Goal: Task Accomplishment & Management: Use online tool/utility

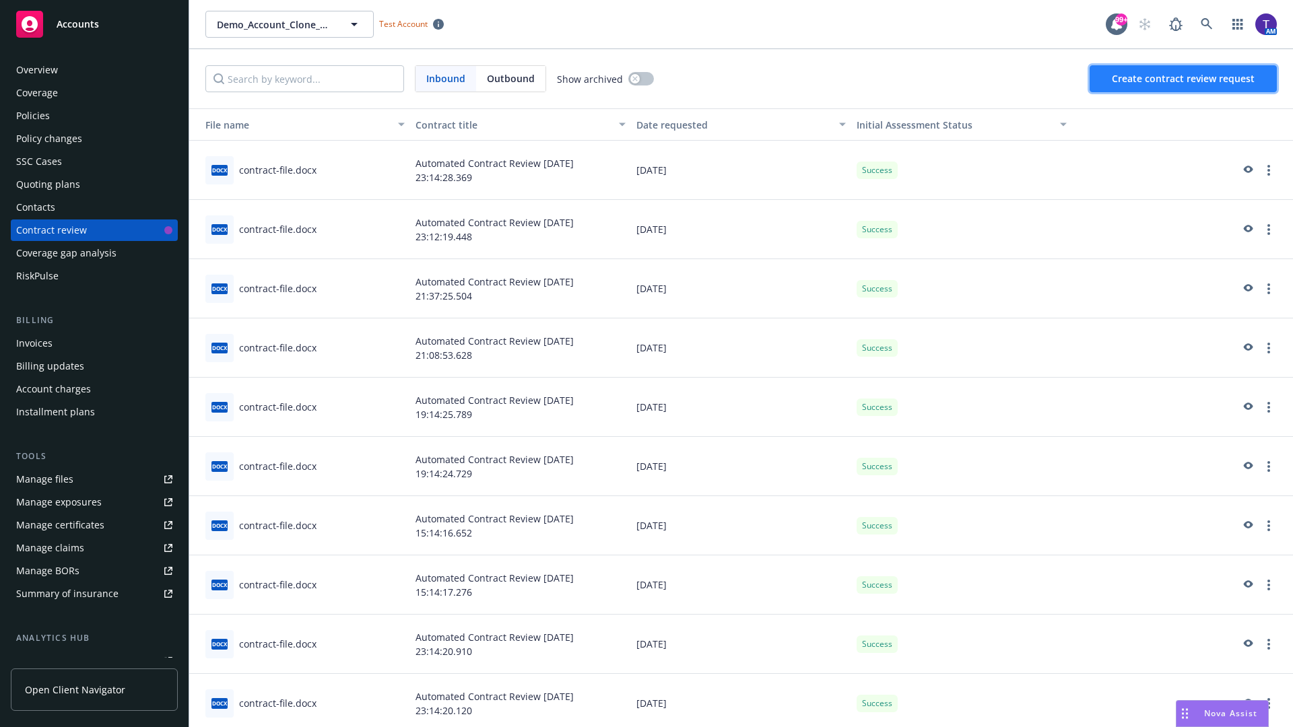
click at [1184, 79] on span "Create contract review request" at bounding box center [1183, 78] width 143 height 13
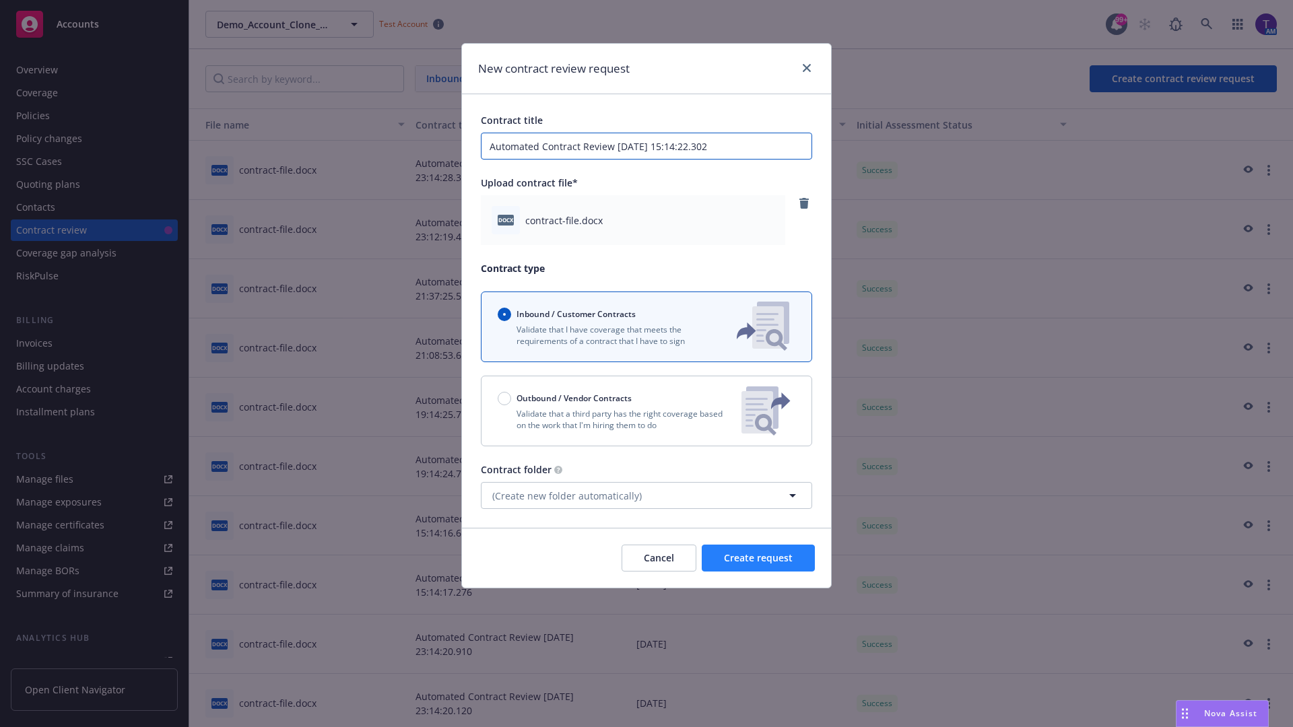
type input "Automated Contract Review [DATE] 15:14:22.302"
click at [758, 558] on span "Create request" at bounding box center [758, 558] width 69 height 13
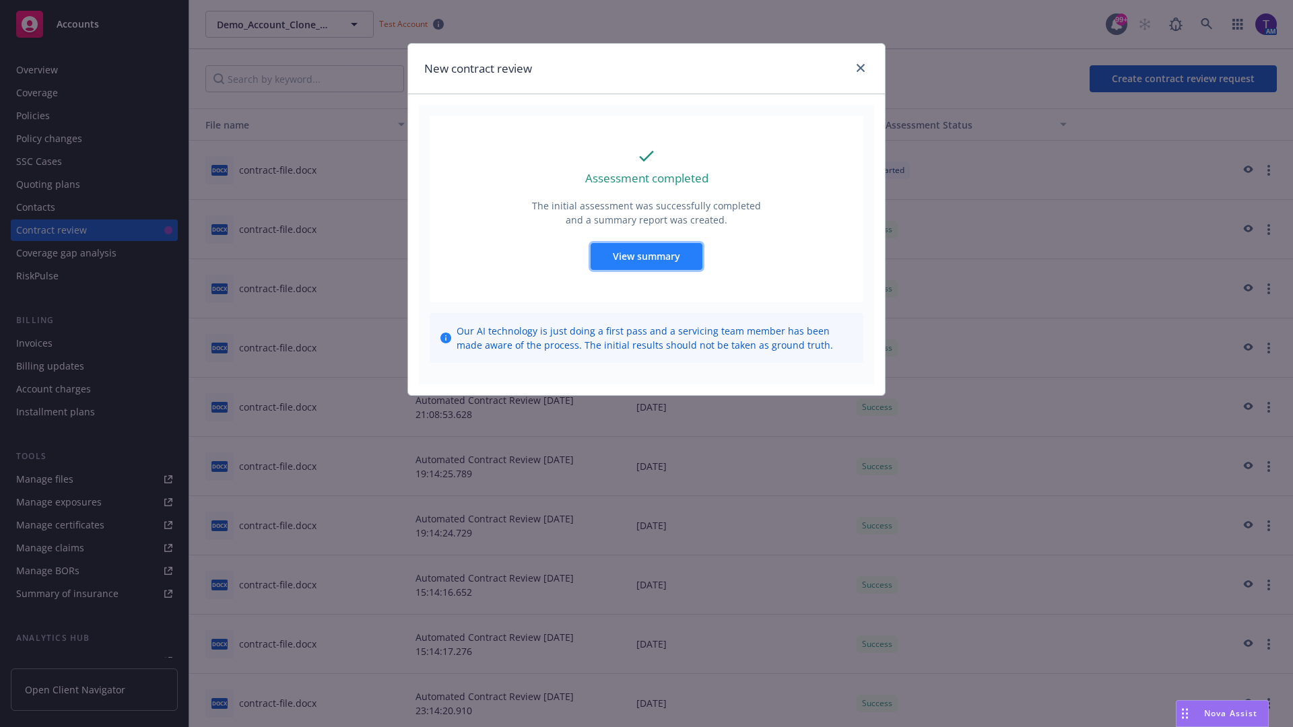
click at [646, 256] on span "View summary" at bounding box center [646, 256] width 67 height 13
